Goal: Transaction & Acquisition: Purchase product/service

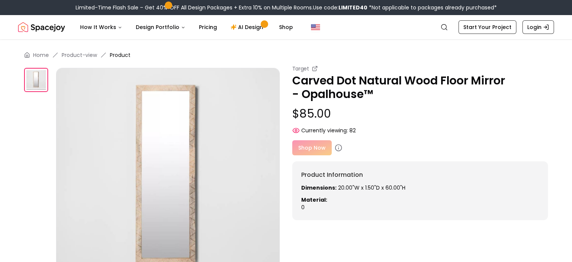
click at [253, 164] on img at bounding box center [168, 180] width 224 height 224
click at [183, 151] on img at bounding box center [168, 180] width 224 height 224
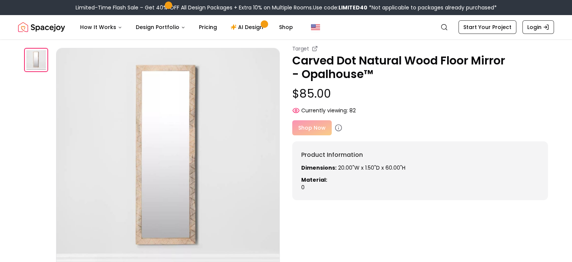
drag, startPoint x: 518, startPoint y: 158, endPoint x: 522, endPoint y: 144, distance: 15.0
click at [315, 129] on div "Shop Now" at bounding box center [420, 127] width 256 height 15
click at [313, 129] on div "Shop Now" at bounding box center [420, 127] width 256 height 15
click at [338, 130] on icon at bounding box center [339, 128] width 8 height 8
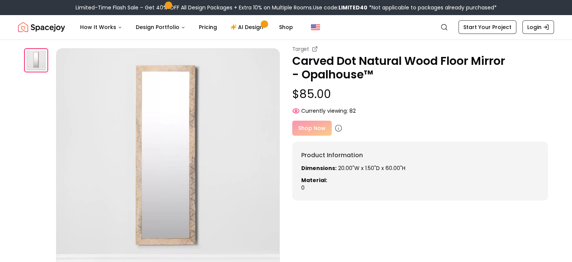
click at [444, 109] on div "Currently viewing: 82" at bounding box center [420, 111] width 256 height 8
click at [315, 133] on div "Shop Now" at bounding box center [420, 127] width 256 height 15
click at [317, 131] on div "Shop Now" at bounding box center [420, 127] width 256 height 15
click at [317, 128] on div "Shop Now" at bounding box center [420, 127] width 256 height 15
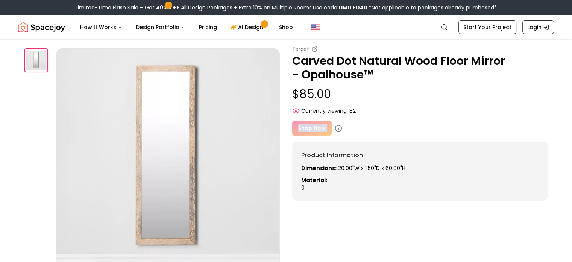
click at [317, 128] on div "Shop Now" at bounding box center [420, 127] width 256 height 15
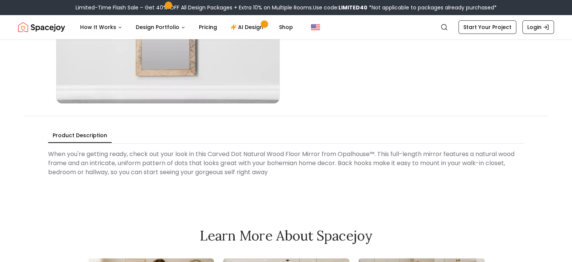
scroll to position [38, 0]
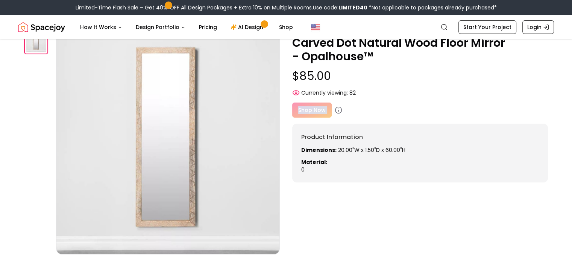
click at [191, 102] on img at bounding box center [168, 142] width 224 height 224
click at [191, 100] on img at bounding box center [168, 142] width 224 height 224
click at [313, 109] on div "Shop Now" at bounding box center [420, 109] width 256 height 15
click at [338, 109] on icon at bounding box center [339, 110] width 8 height 8
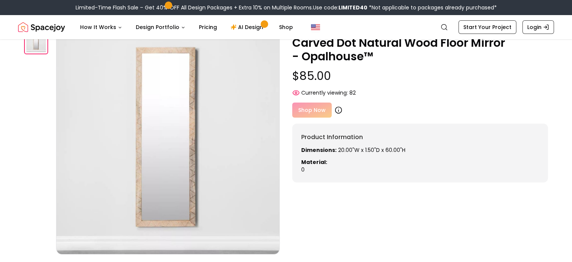
click at [338, 109] on icon at bounding box center [339, 110] width 8 height 8
click at [474, 111] on div "Shop Now" at bounding box center [420, 109] width 256 height 15
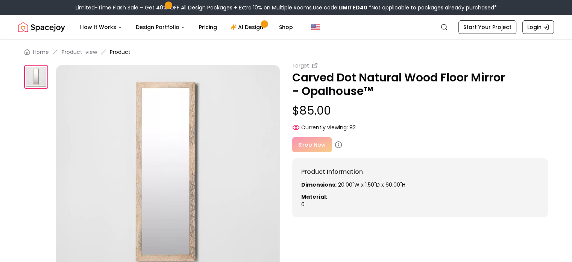
scroll to position [5, 0]
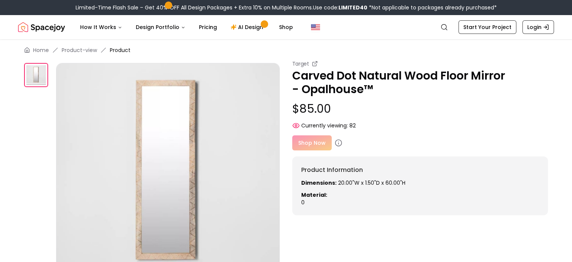
drag, startPoint x: 470, startPoint y: 118, endPoint x: 470, endPoint y: 131, distance: 12.8
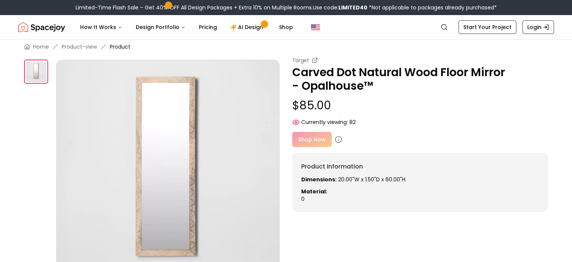
drag, startPoint x: 468, startPoint y: 125, endPoint x: 468, endPoint y: 133, distance: 8.3
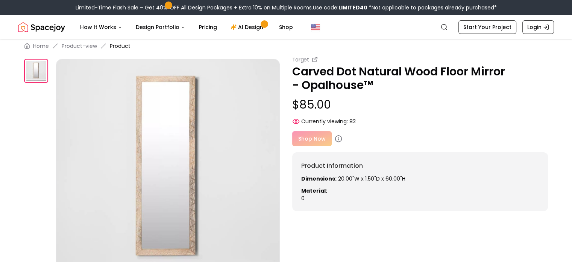
click at [368, 246] on div "Target Carved Dot Natural Wood Floor Mirror - Opalhouse™ $85.00 Currently viewi…" at bounding box center [286, 169] width 524 height 227
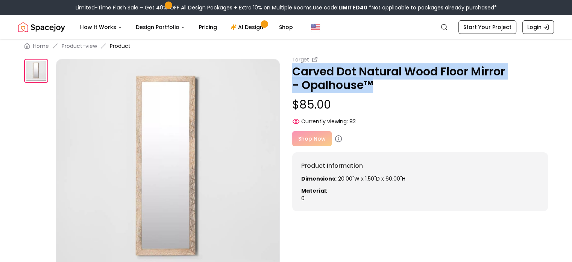
drag, startPoint x: 292, startPoint y: 70, endPoint x: 371, endPoint y: 85, distance: 80.8
click at [371, 85] on p "Carved Dot Natural Wood Floor Mirror - Opalhouse™" at bounding box center [420, 78] width 256 height 27
copy p "Carved Dot Natural Wood Floor Mirror - Opalhouse™"
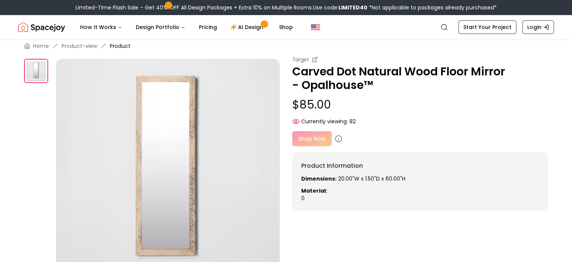
click at [393, 177] on p "Dimensions: 20.00"W x 1.50"D x 60.00"H" at bounding box center [420, 179] width 238 height 8
click at [393, 178] on p "Dimensions: 20.00"W x 1.50"D x 60.00"H" at bounding box center [420, 179] width 238 height 8
click at [406, 181] on p "Dimensions: 20.00"W x 1.50"D x 60.00"H" at bounding box center [420, 179] width 238 height 8
drag, startPoint x: 406, startPoint y: 179, endPoint x: 336, endPoint y: 181, distance: 70.0
click at [336, 181] on p "Dimensions: 20.00"W x 1.50"D x 60.00"H" at bounding box center [420, 179] width 238 height 8
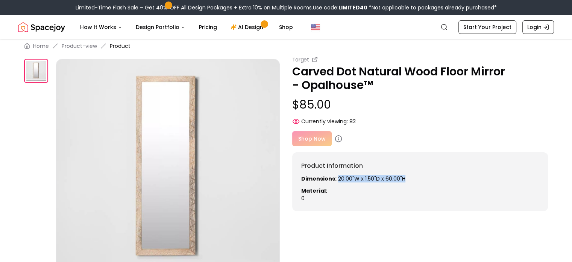
copy p "20.00"W x 1.50"D x 60.00"H"
